Goal: Transaction & Acquisition: Download file/media

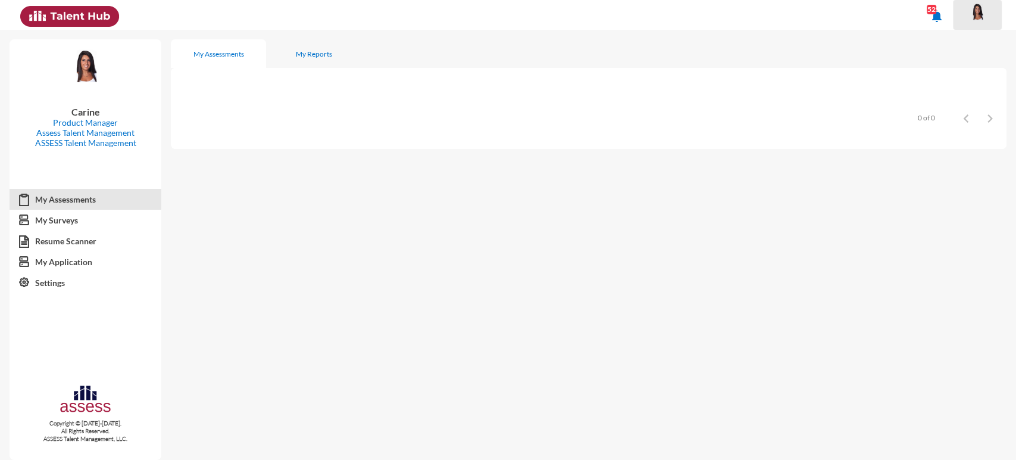
click at [971, 24] on div at bounding box center [978, 15] width 24 height 24
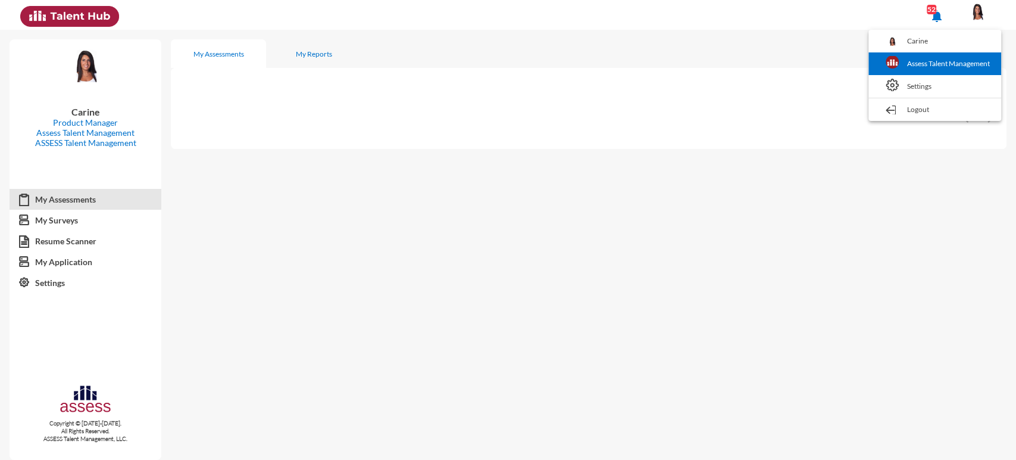
click at [965, 62] on link "Assess Talent Management" at bounding box center [935, 63] width 121 height 23
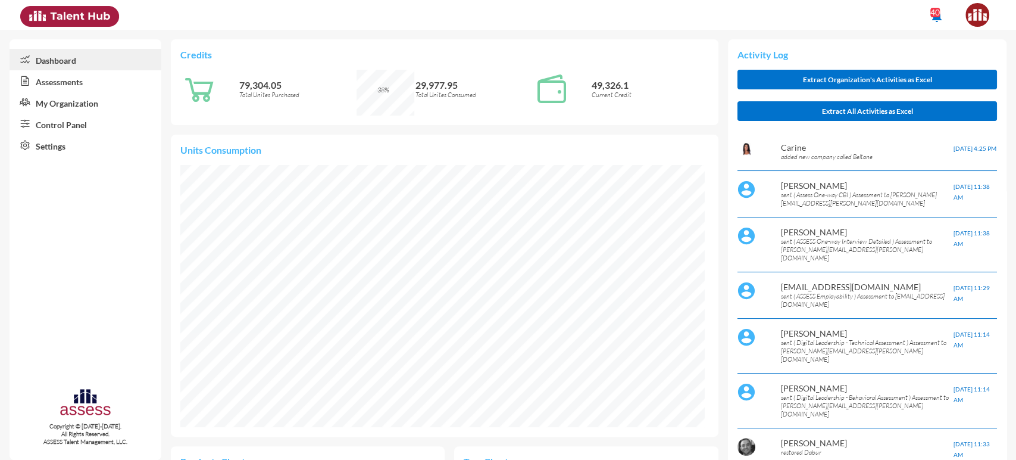
click at [65, 110] on link "My Organization" at bounding box center [86, 102] width 152 height 21
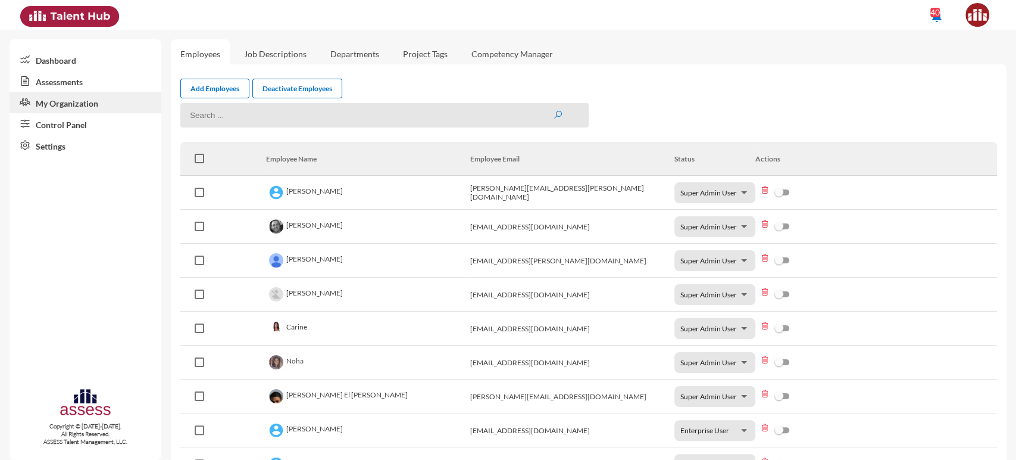
click at [77, 124] on link "Control Panel" at bounding box center [86, 123] width 152 height 21
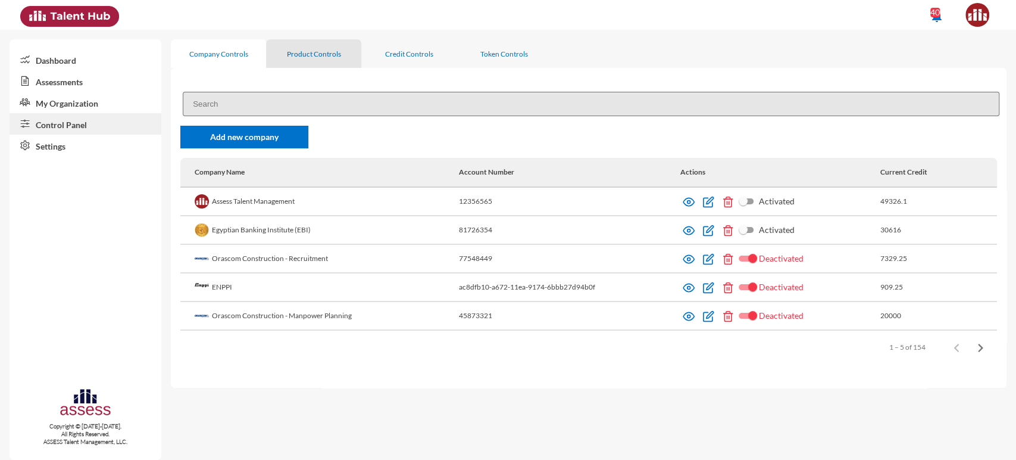
click at [315, 53] on div "Product Controls" at bounding box center [314, 53] width 54 height 9
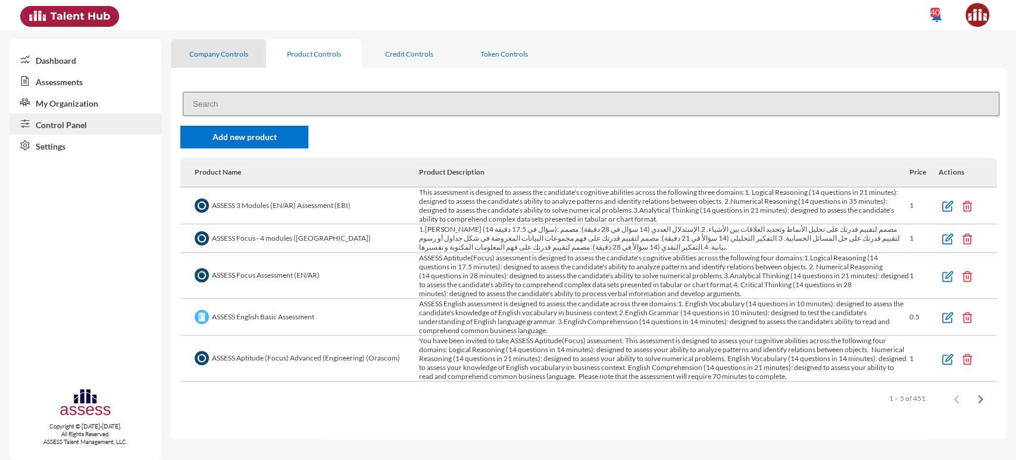
click at [235, 53] on div "Company Controls" at bounding box center [218, 53] width 59 height 9
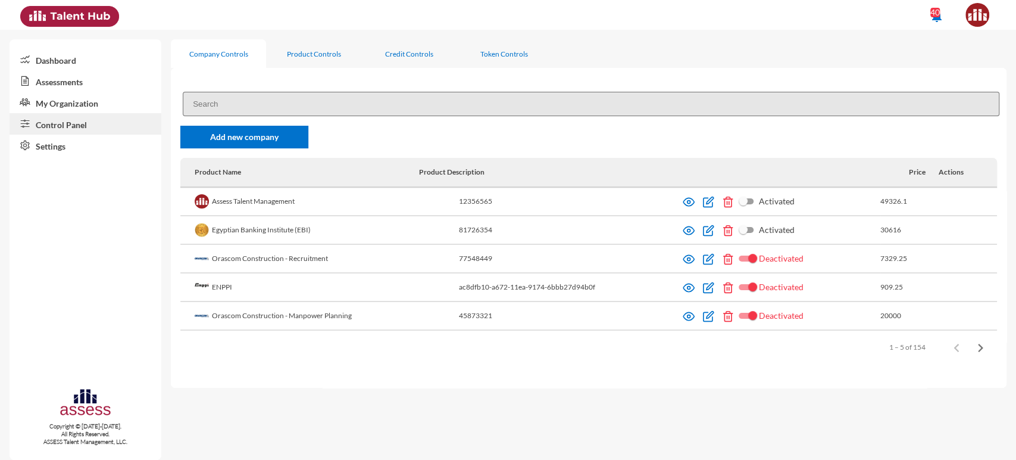
click at [244, 101] on input at bounding box center [591, 104] width 817 height 24
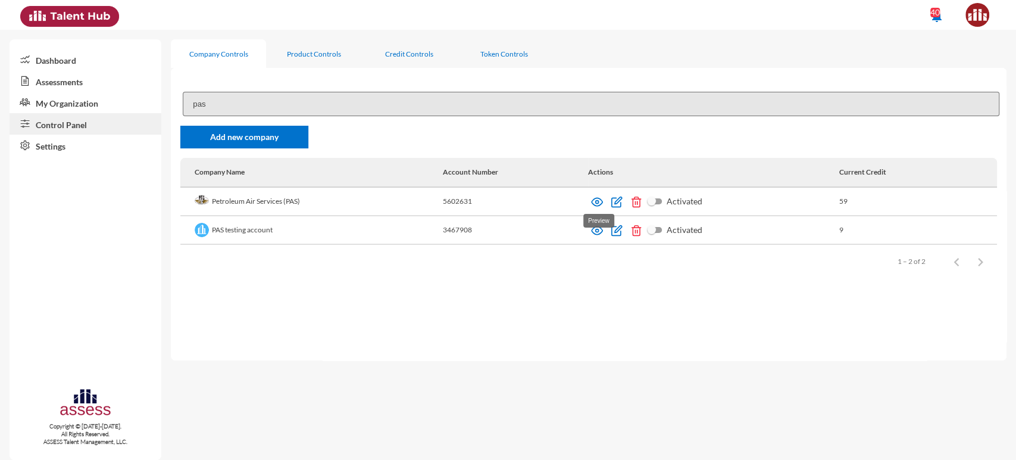
type input "pas"
click at [595, 202] on img at bounding box center [597, 202] width 12 height 12
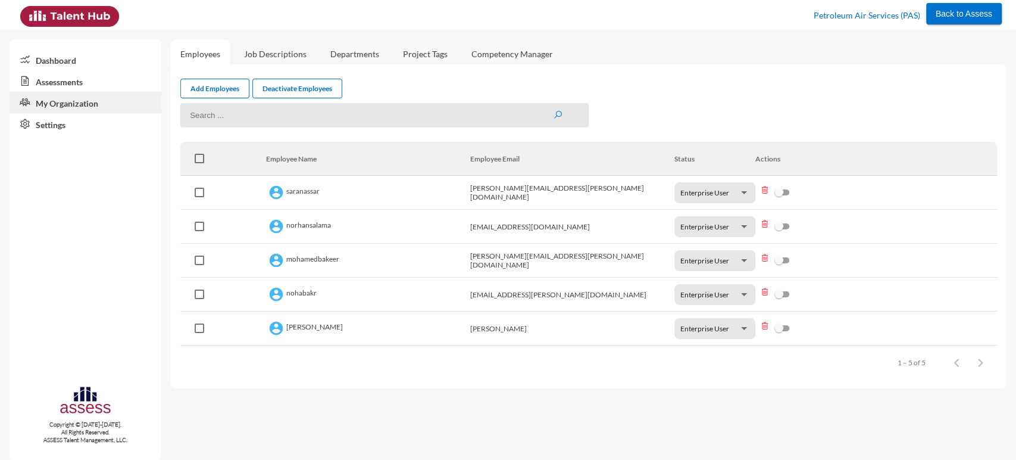
click at [57, 82] on link "Assessments" at bounding box center [86, 80] width 152 height 21
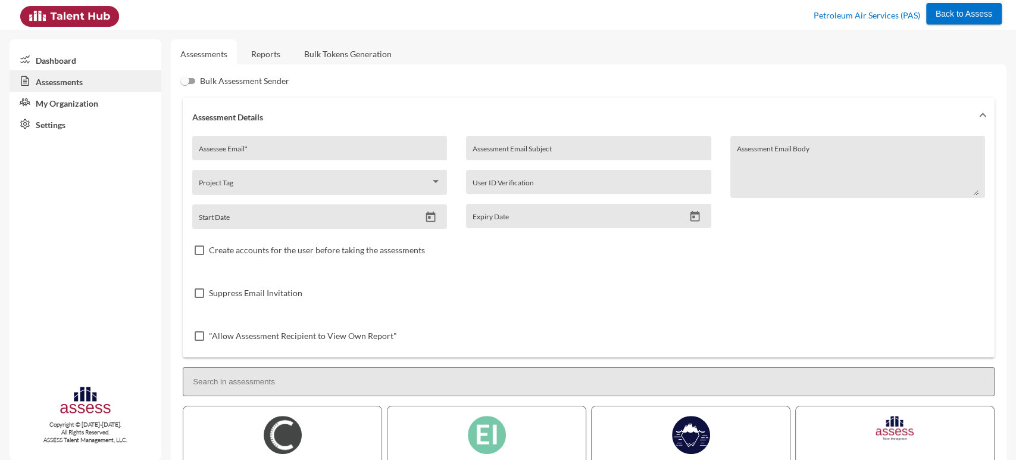
click at [258, 57] on link "Reports" at bounding box center [266, 53] width 48 height 29
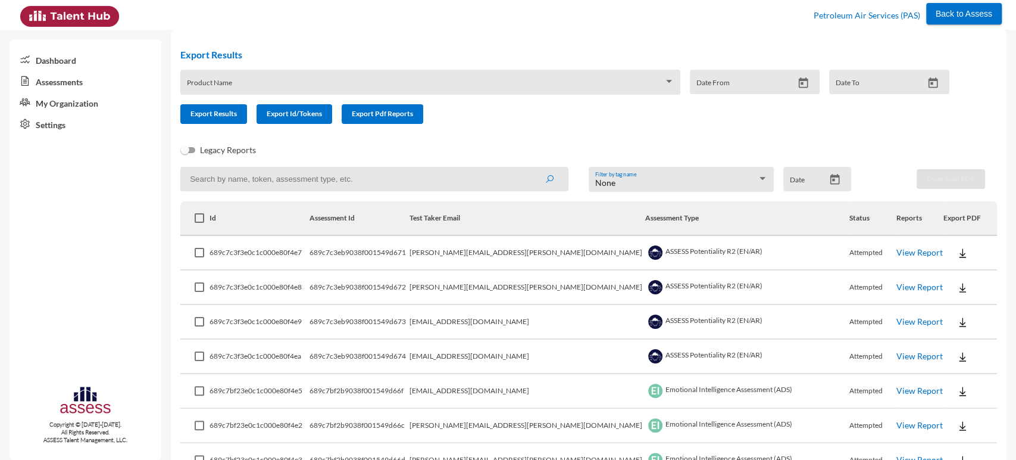
scroll to position [66, 0]
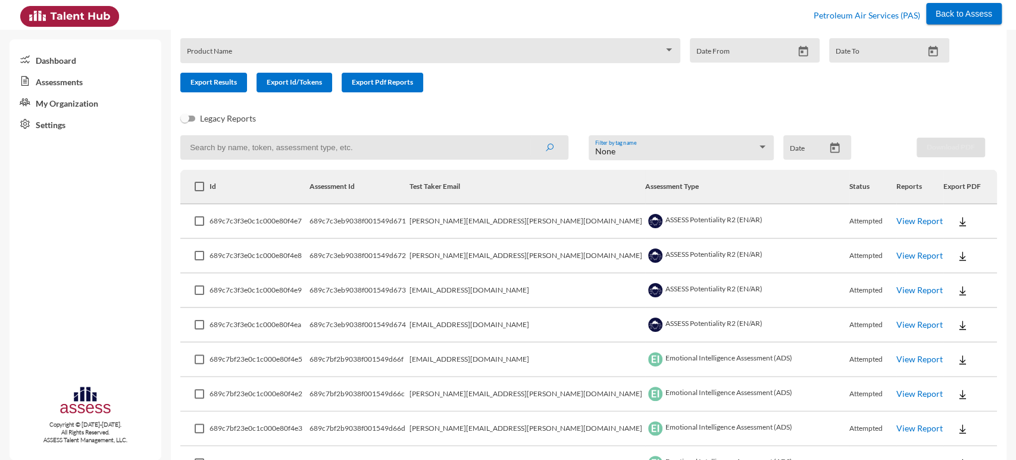
click at [506, 291] on td "[EMAIL_ADDRESS][DOMAIN_NAME]" at bounding box center [528, 290] width 236 height 35
click at [538, 286] on td "[EMAIL_ADDRESS][DOMAIN_NAME]" at bounding box center [528, 290] width 236 height 35
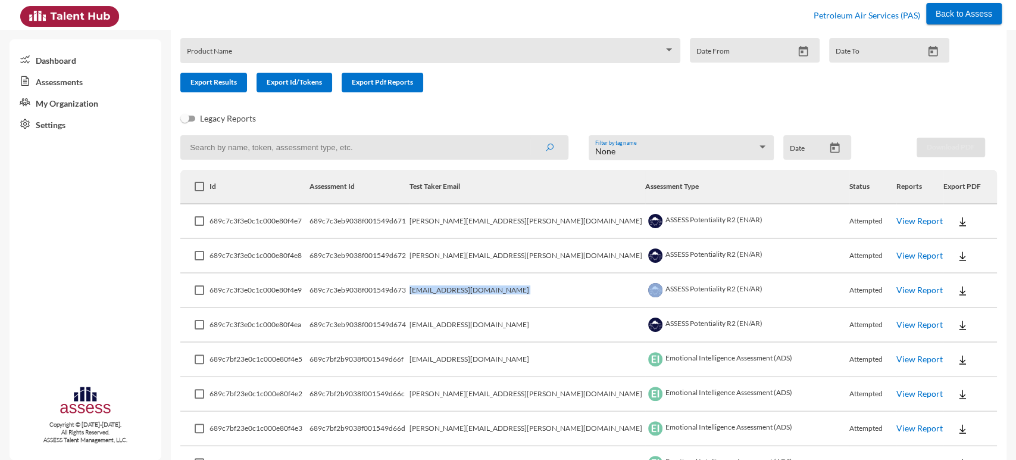
click at [538, 286] on td "[EMAIL_ADDRESS][DOMAIN_NAME]" at bounding box center [528, 290] width 236 height 35
click at [957, 287] on img at bounding box center [963, 291] width 12 height 12
click at [521, 285] on div at bounding box center [508, 230] width 1016 height 460
click at [521, 285] on td "[EMAIL_ADDRESS][DOMAIN_NAME]" at bounding box center [528, 290] width 236 height 35
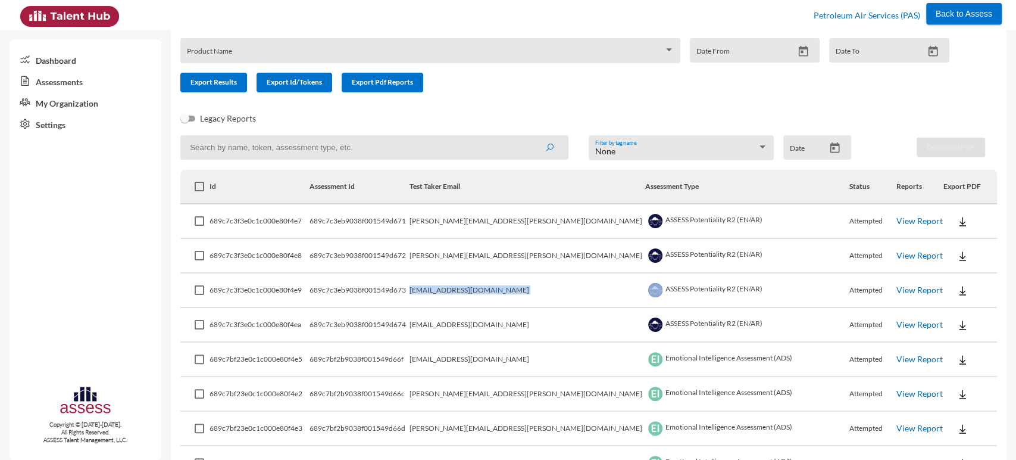
click at [521, 285] on td "[EMAIL_ADDRESS][DOMAIN_NAME]" at bounding box center [528, 290] width 236 height 35
click at [410, 296] on td "689c7c3eb9038f001549d673" at bounding box center [360, 290] width 100 height 35
click at [653, 294] on td "ASSESS Potentiality R2 (EN/AR)" at bounding box center [747, 290] width 204 height 35
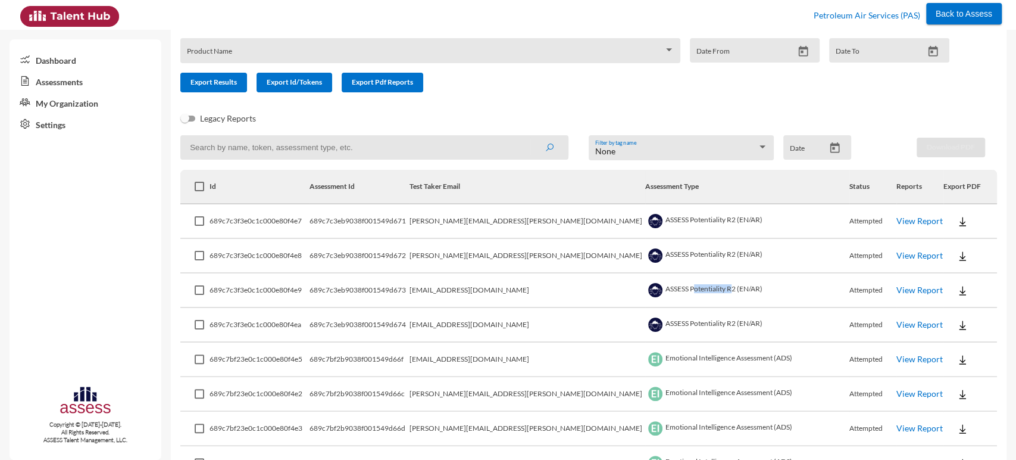
click at [653, 294] on td "ASSESS Potentiality R2 (EN/AR)" at bounding box center [747, 290] width 204 height 35
click at [526, 287] on td "[EMAIL_ADDRESS][DOMAIN_NAME]" at bounding box center [528, 290] width 236 height 35
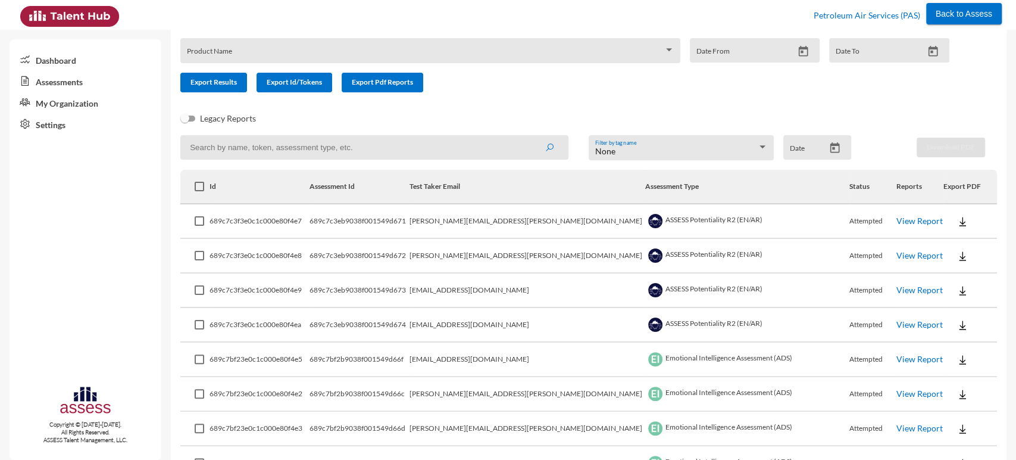
click at [645, 285] on td "ASSESS Potentiality R2 (EN/AR)" at bounding box center [747, 290] width 204 height 35
click at [547, 284] on td "[EMAIL_ADDRESS][DOMAIN_NAME]" at bounding box center [528, 290] width 236 height 35
click at [957, 289] on img at bounding box center [963, 291] width 12 height 12
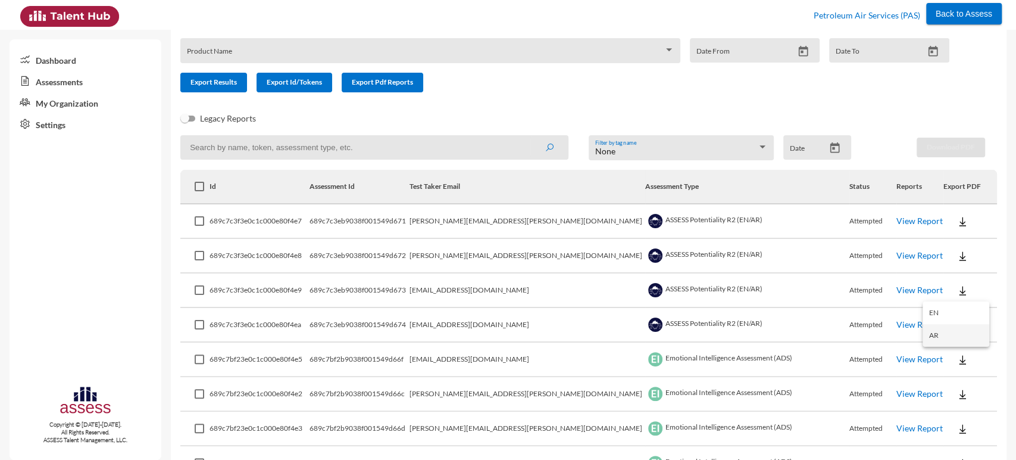
click at [943, 329] on button "AR" at bounding box center [956, 335] width 67 height 23
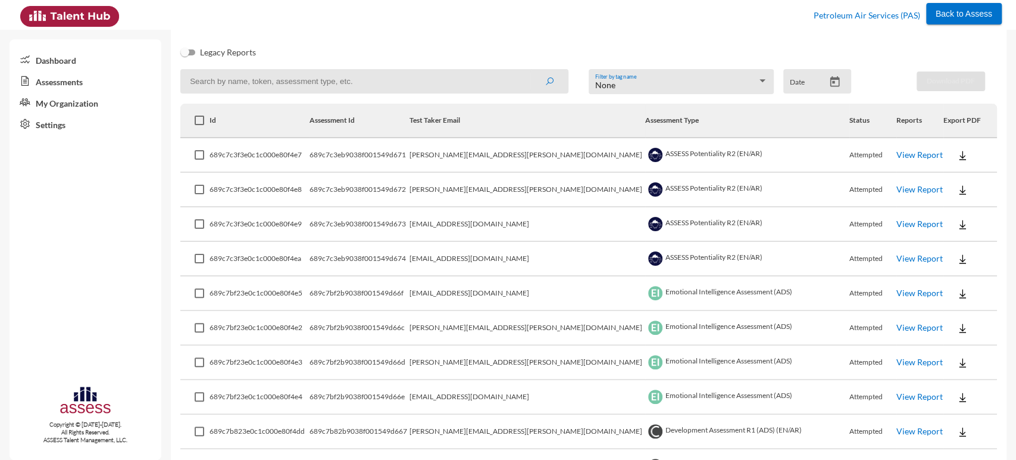
click at [737, 397] on td "Emotional Intelligence Assessment (ADS)" at bounding box center [747, 397] width 204 height 35
click at [957, 401] on img at bounding box center [963, 397] width 12 height 12
click at [941, 434] on button "AR" at bounding box center [956, 441] width 67 height 23
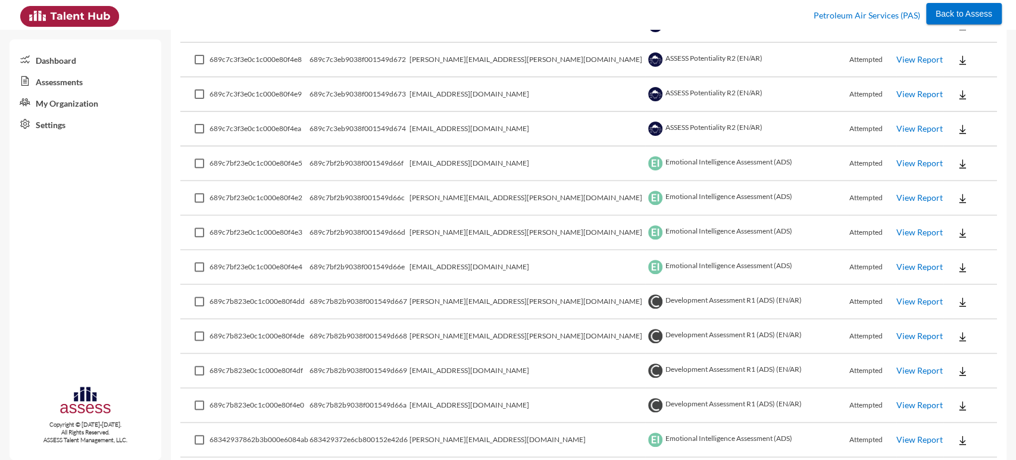
scroll to position [264, 0]
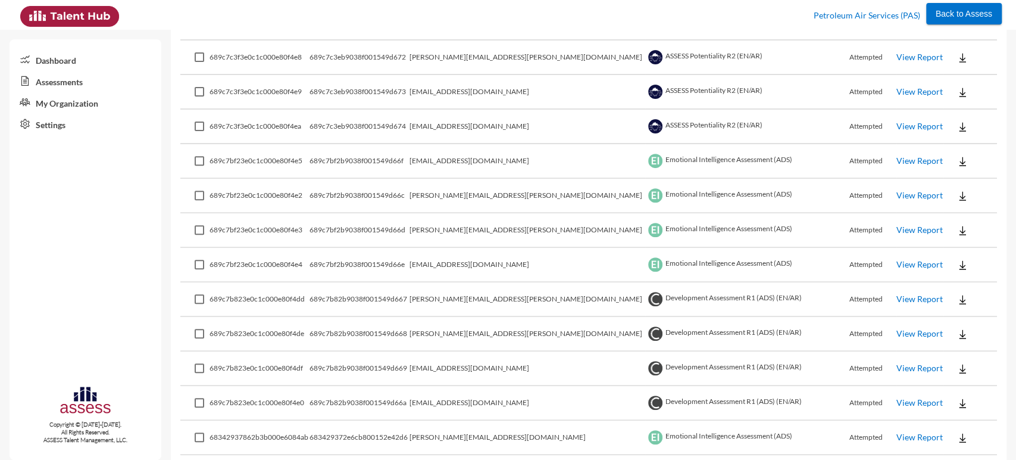
click at [553, 366] on td "[EMAIL_ADDRESS][DOMAIN_NAME]" at bounding box center [528, 368] width 236 height 35
click at [957, 363] on img at bounding box center [963, 369] width 12 height 12
click at [695, 294] on div at bounding box center [508, 230] width 1016 height 460
drag, startPoint x: 748, startPoint y: 364, endPoint x: 813, endPoint y: 364, distance: 64.9
click at [748, 364] on td "Development Assessment R1 (ADS) (EN/AR)" at bounding box center [747, 368] width 204 height 35
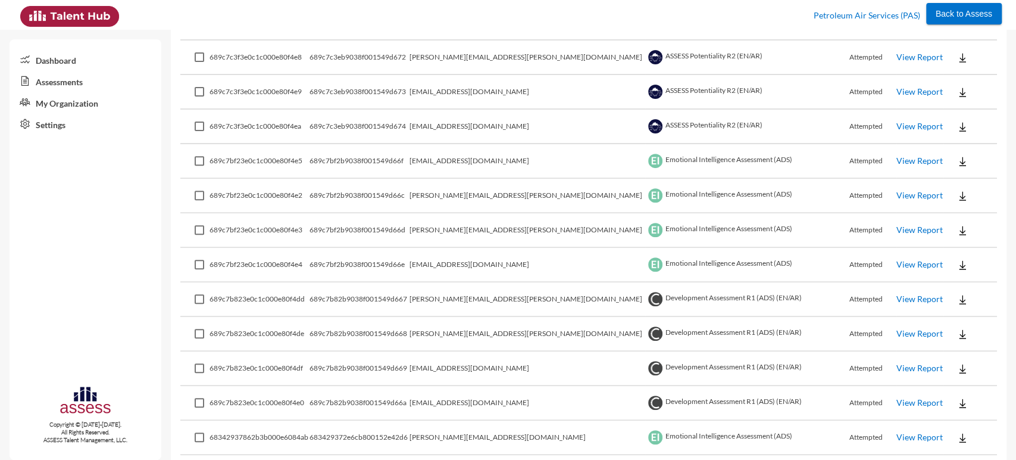
click at [944, 370] on button at bounding box center [963, 367] width 38 height 21
click at [941, 308] on button "OCM / AR" at bounding box center [969, 300] width 93 height 23
click at [957, 364] on img at bounding box center [963, 369] width 12 height 12
click at [938, 352] on button "Personality / [GEOGRAPHIC_DATA]" at bounding box center [969, 345] width 93 height 23
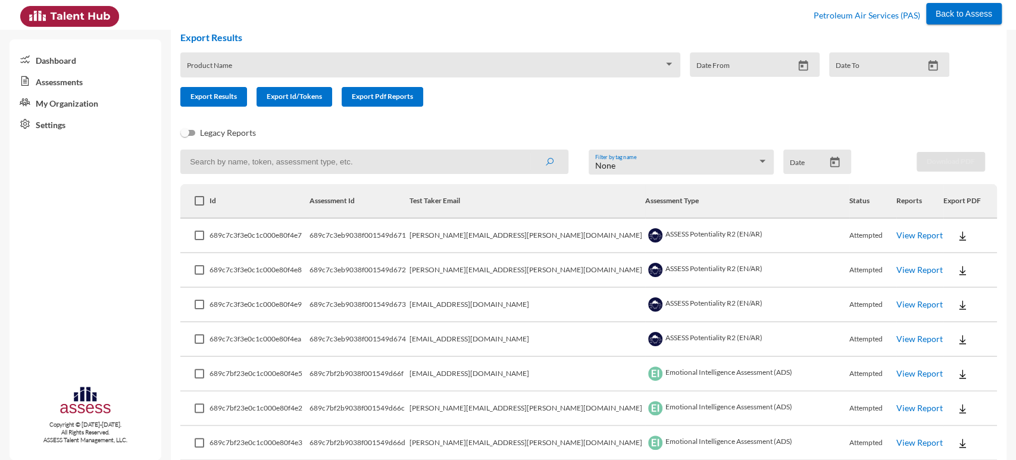
scroll to position [132, 0]
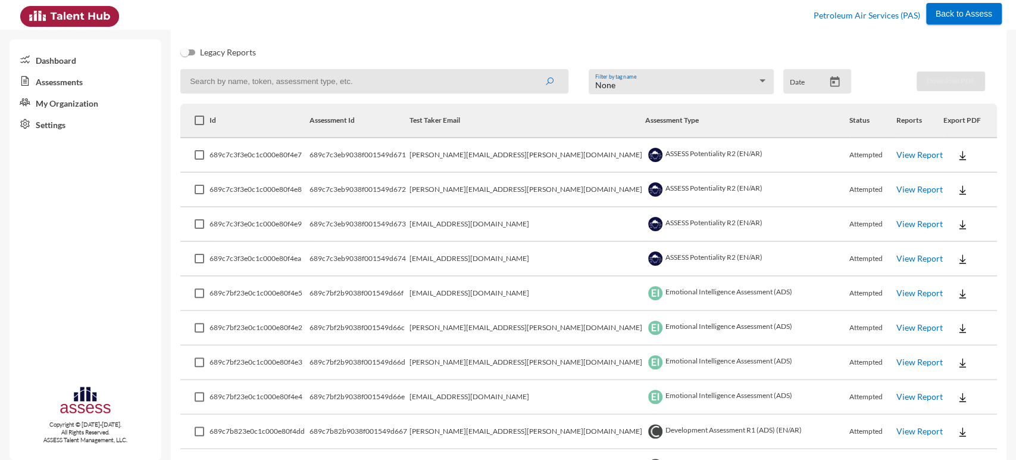
click at [944, 157] on button at bounding box center [963, 154] width 38 height 21
click at [934, 201] on button "AR" at bounding box center [956, 200] width 67 height 23
click at [957, 329] on img at bounding box center [963, 328] width 12 height 12
click at [938, 371] on button "AR" at bounding box center [956, 372] width 67 height 23
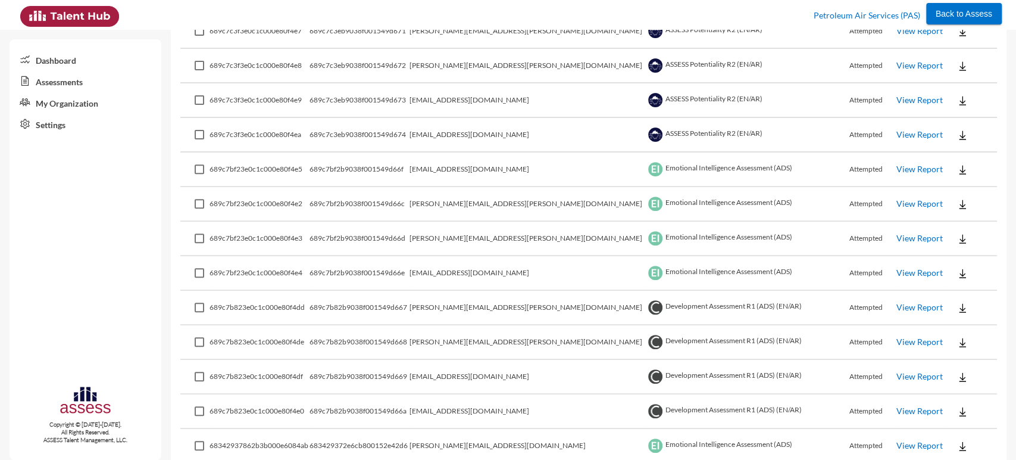
scroll to position [264, 0]
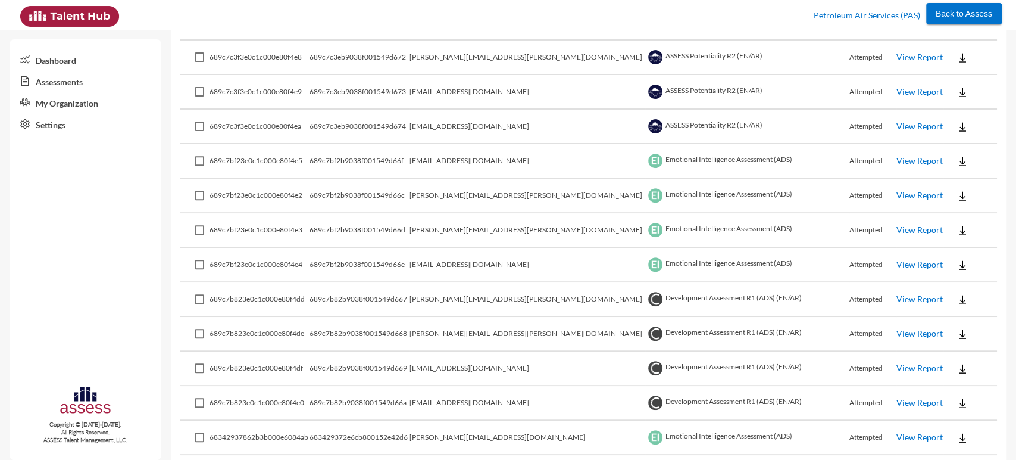
click at [957, 296] on img at bounding box center [963, 300] width 12 height 12
click at [947, 347] on button "OCM / AR" at bounding box center [969, 343] width 93 height 23
click at [957, 302] on img at bounding box center [963, 300] width 12 height 12
click at [960, 384] on button "Personality / [GEOGRAPHIC_DATA]" at bounding box center [969, 388] width 93 height 23
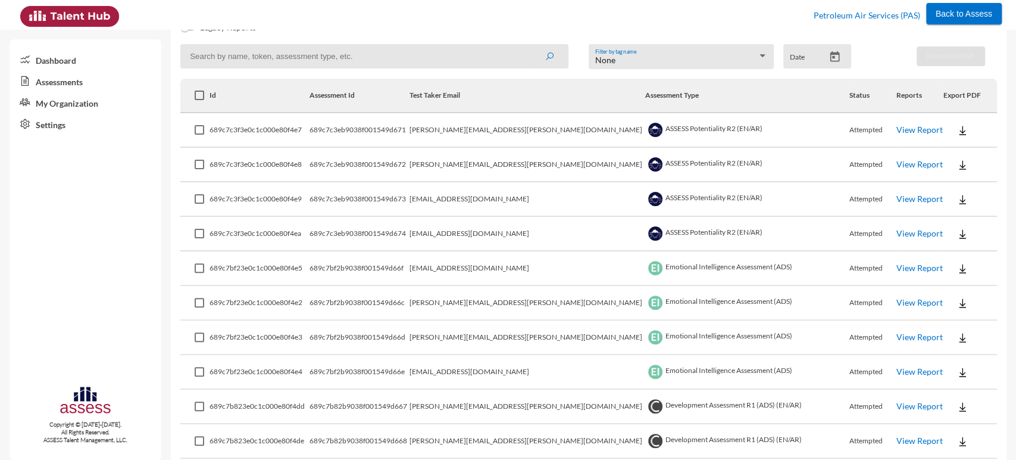
scroll to position [132, 0]
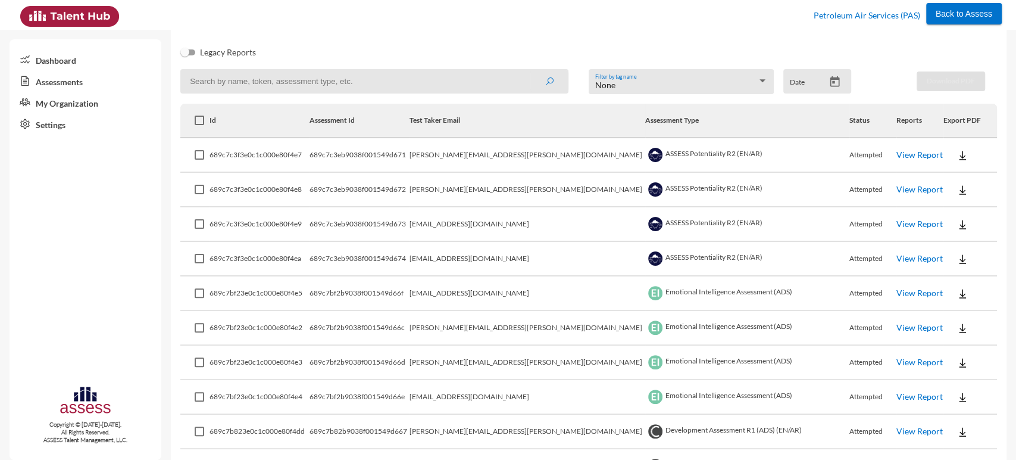
click at [957, 189] on img at bounding box center [963, 190] width 12 height 12
click at [941, 229] on button "AR" at bounding box center [956, 234] width 67 height 23
click at [957, 357] on img at bounding box center [963, 363] width 12 height 12
click at [1007, 451] on div at bounding box center [1007, 451] width 0 height 0
click at [748, 359] on div at bounding box center [508, 230] width 1016 height 460
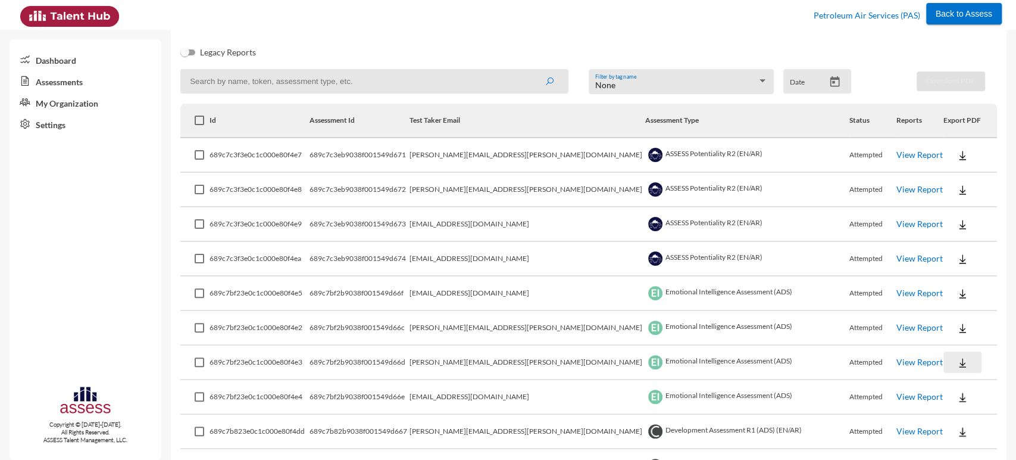
click at [957, 361] on img at bounding box center [963, 363] width 12 height 12
click at [940, 404] on button "AR" at bounding box center [956, 406] width 67 height 23
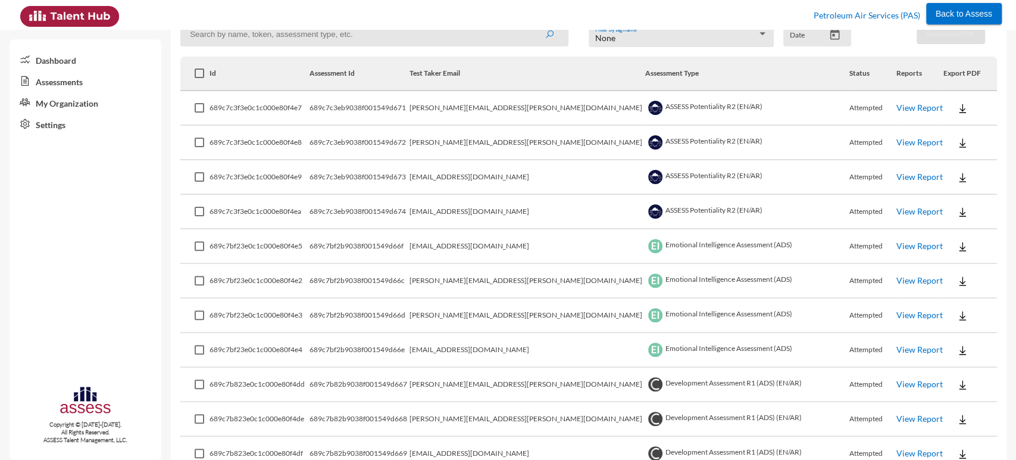
scroll to position [264, 0]
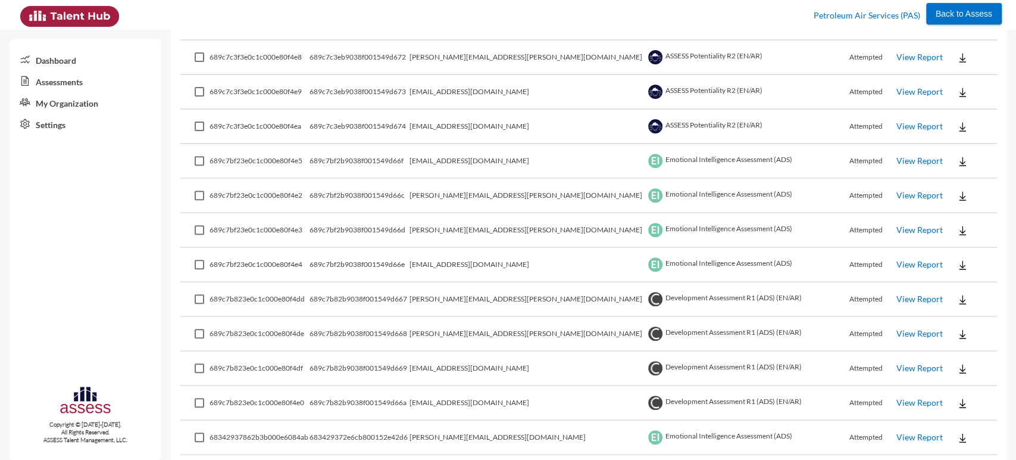
click at [957, 337] on img at bounding box center [963, 334] width 12 height 12
click at [948, 376] on button "OCM / AR" at bounding box center [969, 377] width 93 height 23
click at [957, 333] on img at bounding box center [963, 334] width 12 height 12
click at [938, 419] on button "Personality / [GEOGRAPHIC_DATA]" at bounding box center [969, 422] width 93 height 23
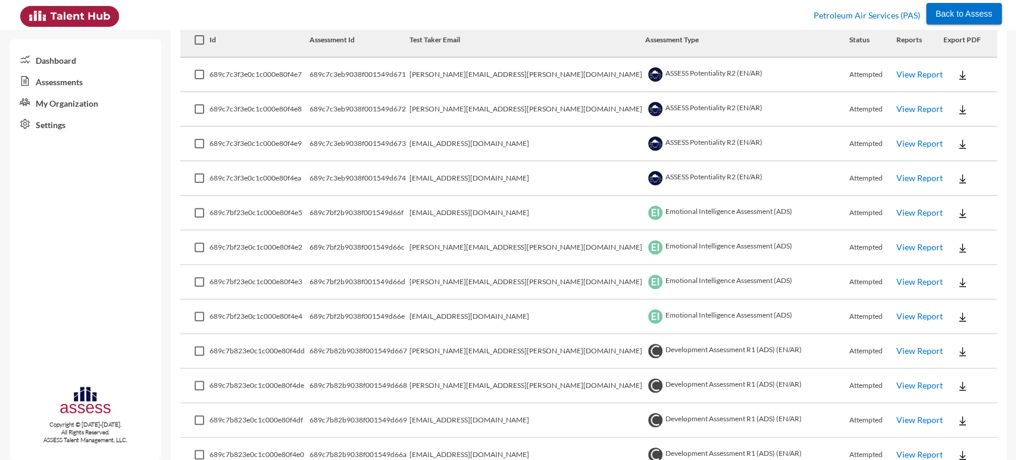
scroll to position [198, 0]
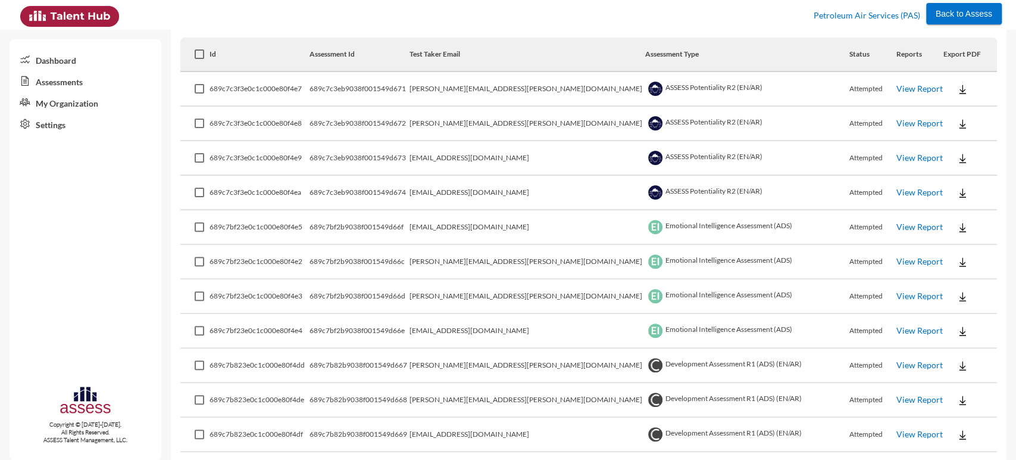
click at [526, 191] on td "[EMAIL_ADDRESS][DOMAIN_NAME]" at bounding box center [528, 193] width 236 height 35
click at [957, 189] on img at bounding box center [963, 193] width 12 height 12
click at [929, 238] on button "AR" at bounding box center [956, 237] width 67 height 23
click at [514, 224] on td "[EMAIL_ADDRESS][DOMAIN_NAME]" at bounding box center [528, 227] width 236 height 35
click at [580, 227] on td "[EMAIL_ADDRESS][DOMAIN_NAME]" at bounding box center [528, 227] width 236 height 35
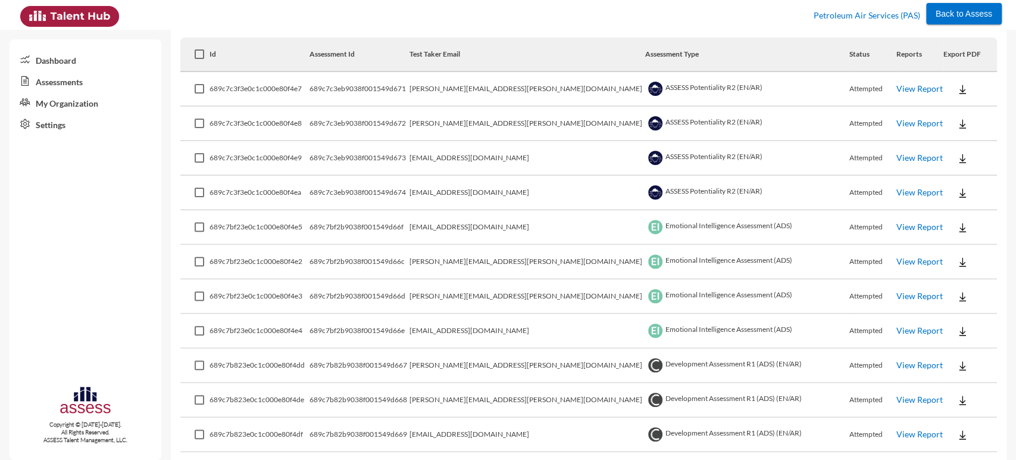
click at [957, 229] on img at bounding box center [963, 227] width 12 height 12
click at [944, 268] on button "AR" at bounding box center [956, 272] width 67 height 23
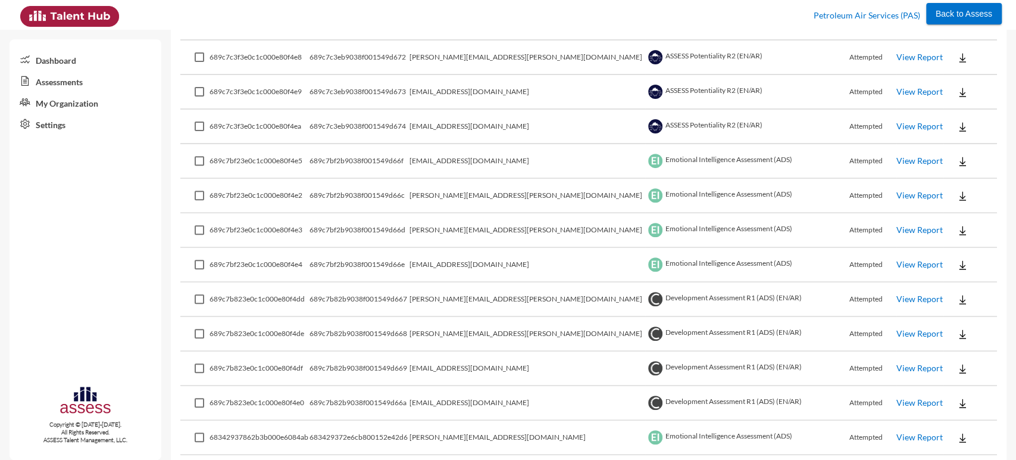
scroll to position [330, 0]
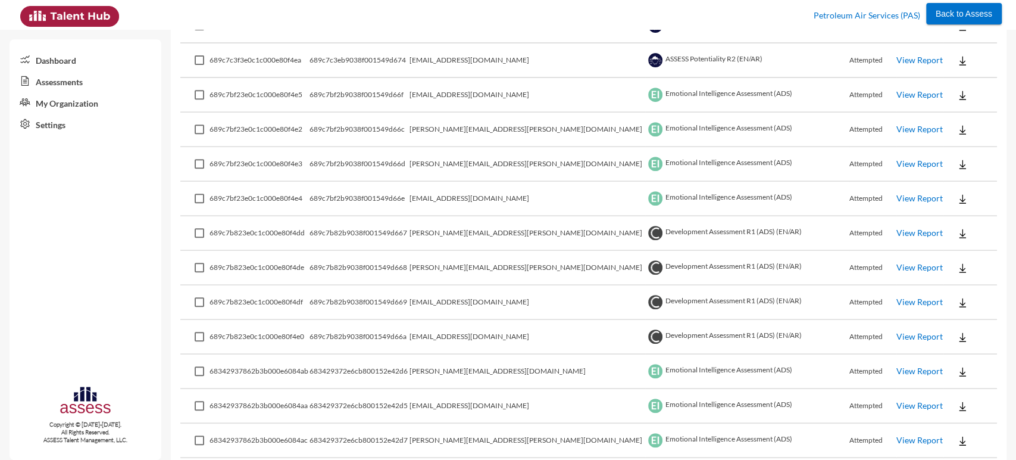
click at [944, 332] on button at bounding box center [963, 336] width 38 height 21
click at [938, 378] on button "OCM / AR" at bounding box center [969, 380] width 93 height 23
click at [957, 338] on img at bounding box center [963, 337] width 12 height 12
click at [957, 423] on button "Personality / [GEOGRAPHIC_DATA]" at bounding box center [969, 425] width 93 height 23
